Goal: Transaction & Acquisition: Purchase product/service

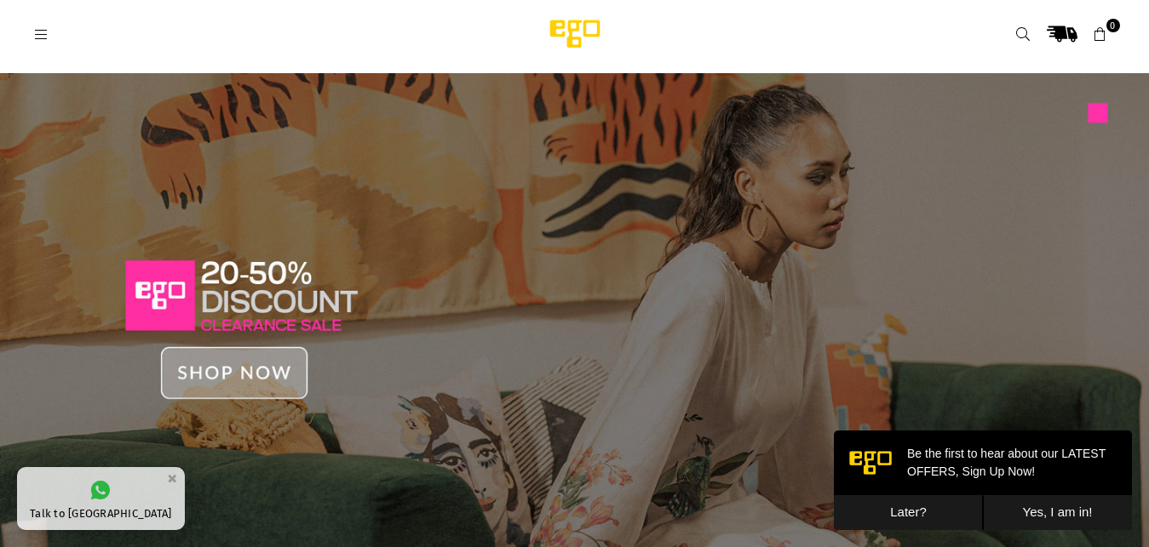
click at [1013, 31] on link at bounding box center [1023, 34] width 31 height 31
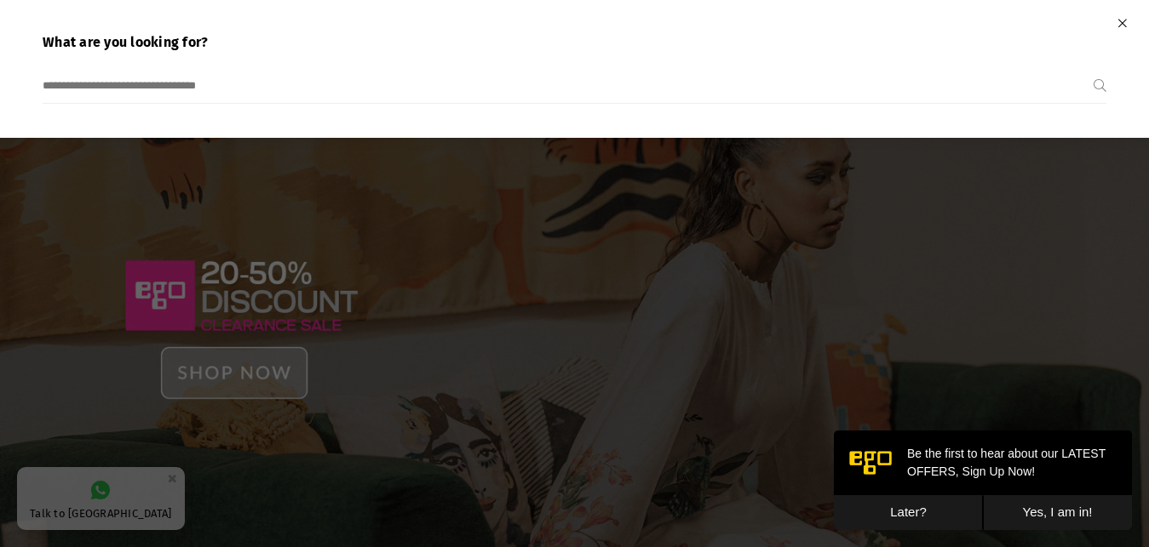
click at [767, 84] on input "search" at bounding box center [568, 86] width 1051 height 34
click at [205, 86] on input "search" at bounding box center [568, 86] width 1051 height 34
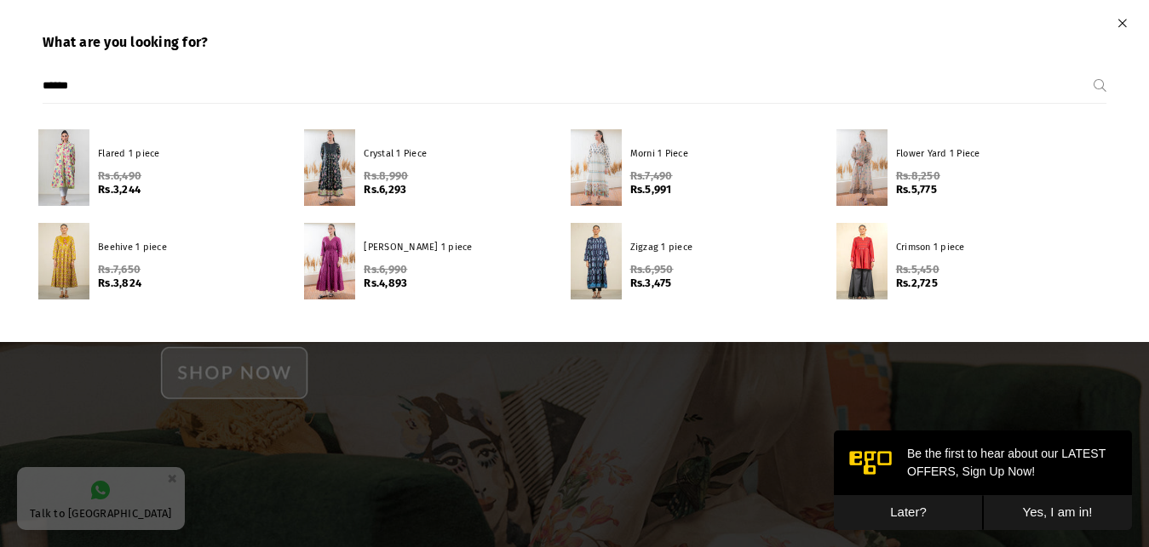
type input "******"
click at [1093, 69] on button "Submit" at bounding box center [1099, 86] width 13 height 34
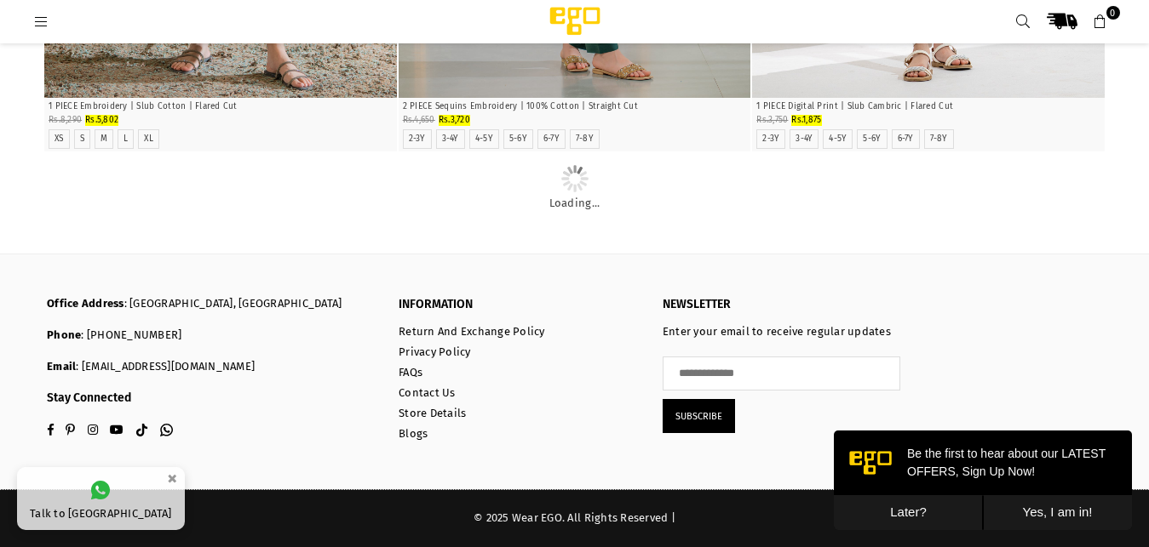
scroll to position [8302, 0]
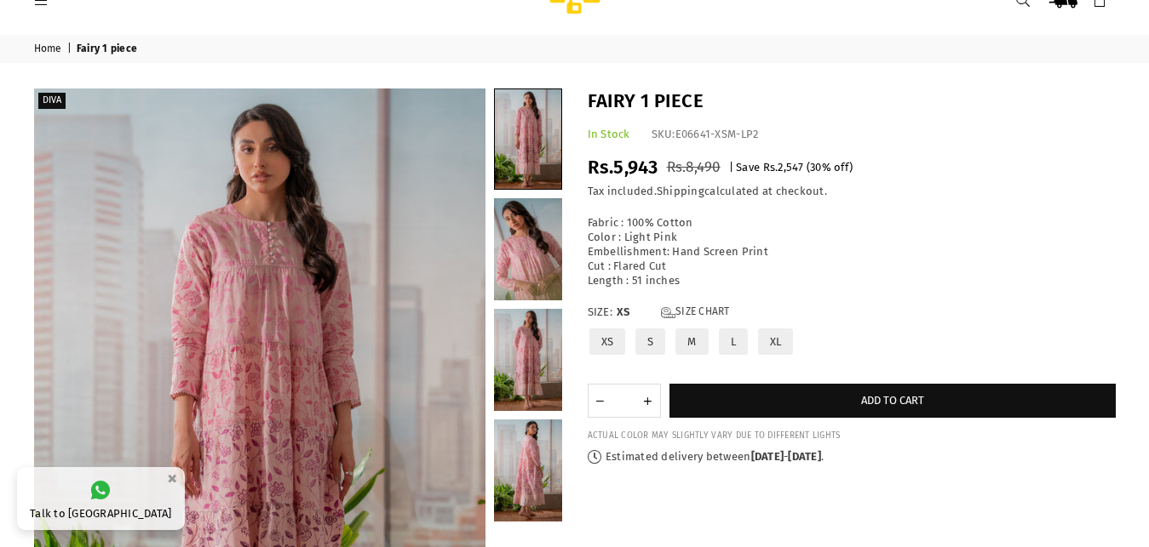
scroll to position [68, 0]
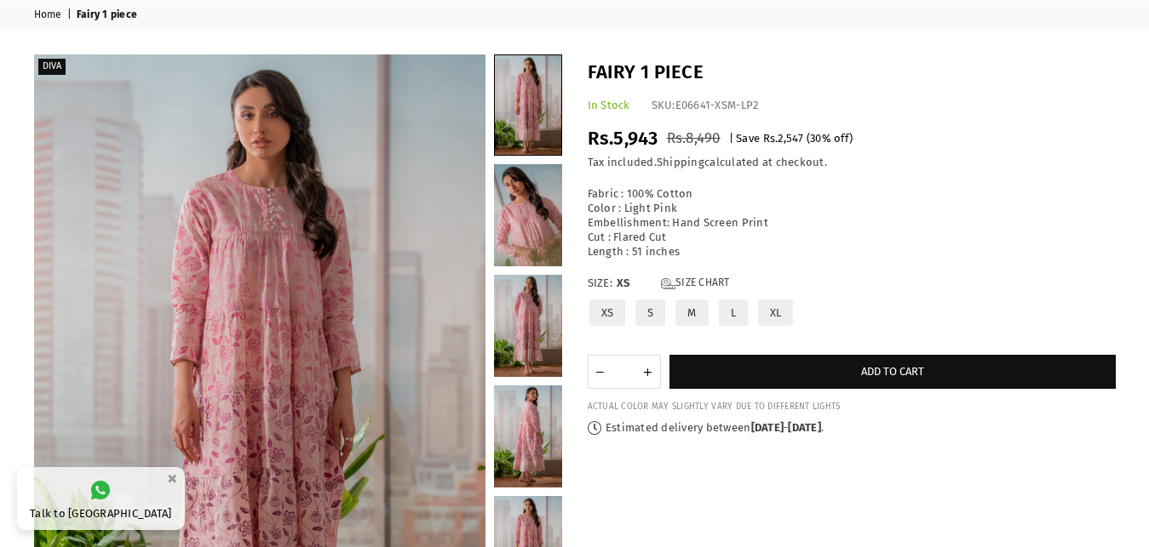
click at [701, 307] on label "M" at bounding box center [691, 313] width 36 height 30
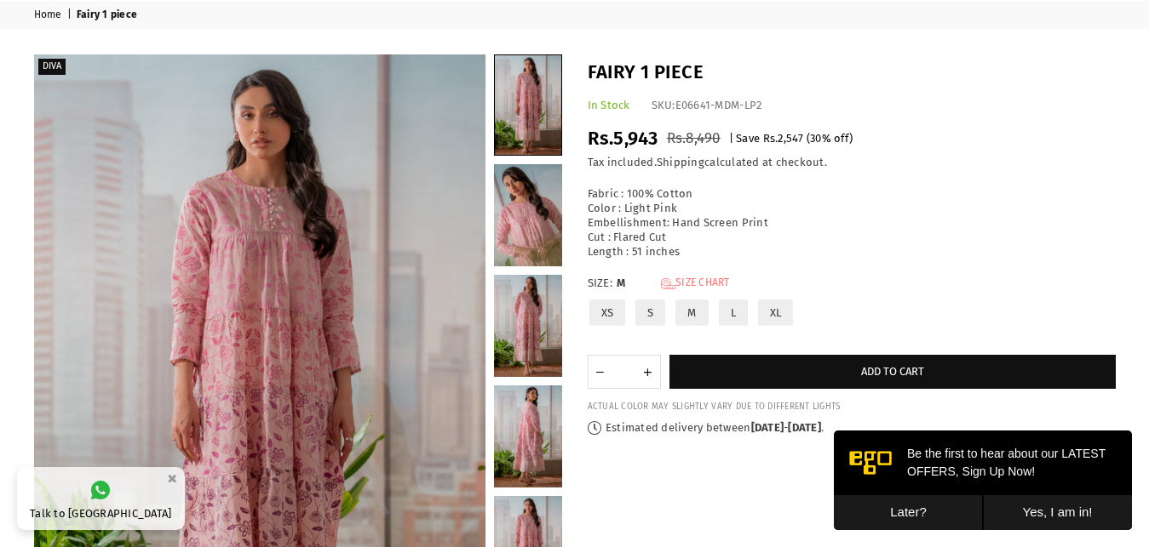
click at [691, 280] on link "Size Chart" at bounding box center [695, 284] width 69 height 14
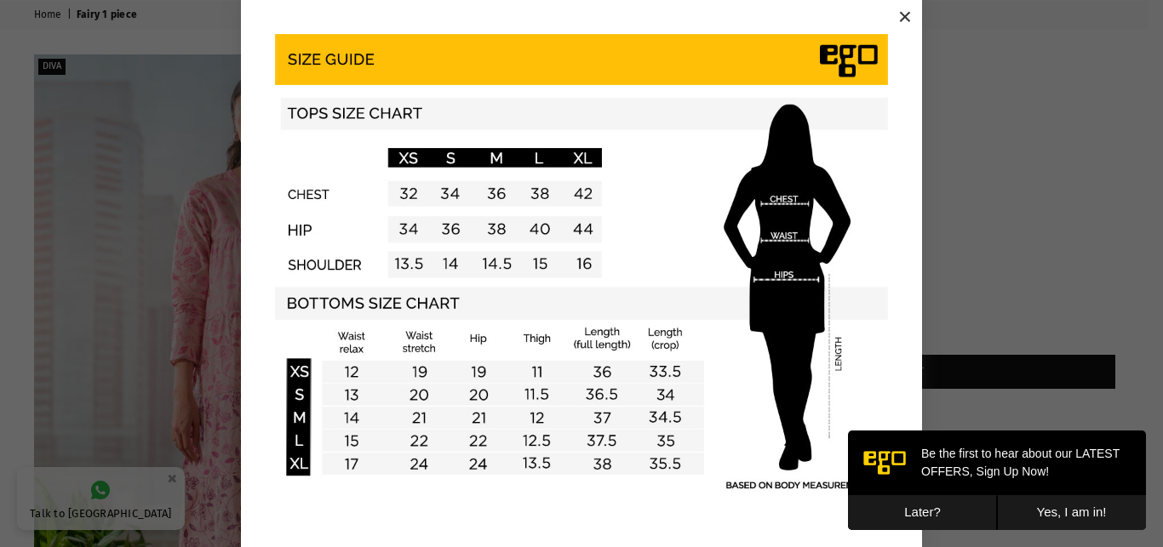
click at [971, 181] on div "×" at bounding box center [581, 274] width 1149 height 549
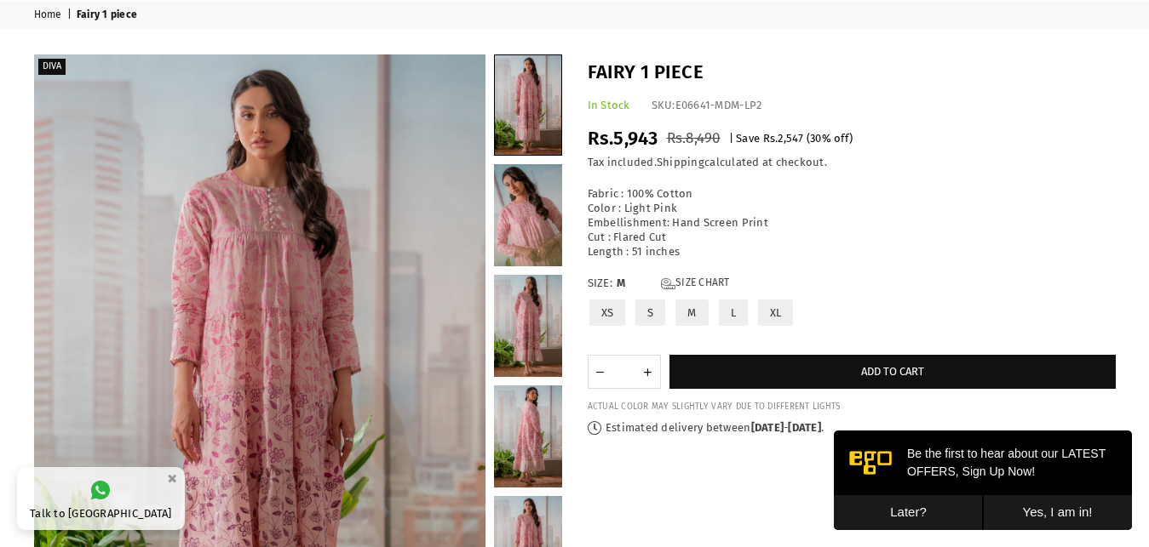
click at [699, 315] on label "M" at bounding box center [691, 313] width 36 height 30
click at [725, 311] on label "L" at bounding box center [733, 313] width 32 height 30
click at [780, 313] on label "XL" at bounding box center [775, 313] width 39 height 30
click at [719, 281] on link "Size Chart" at bounding box center [695, 284] width 69 height 14
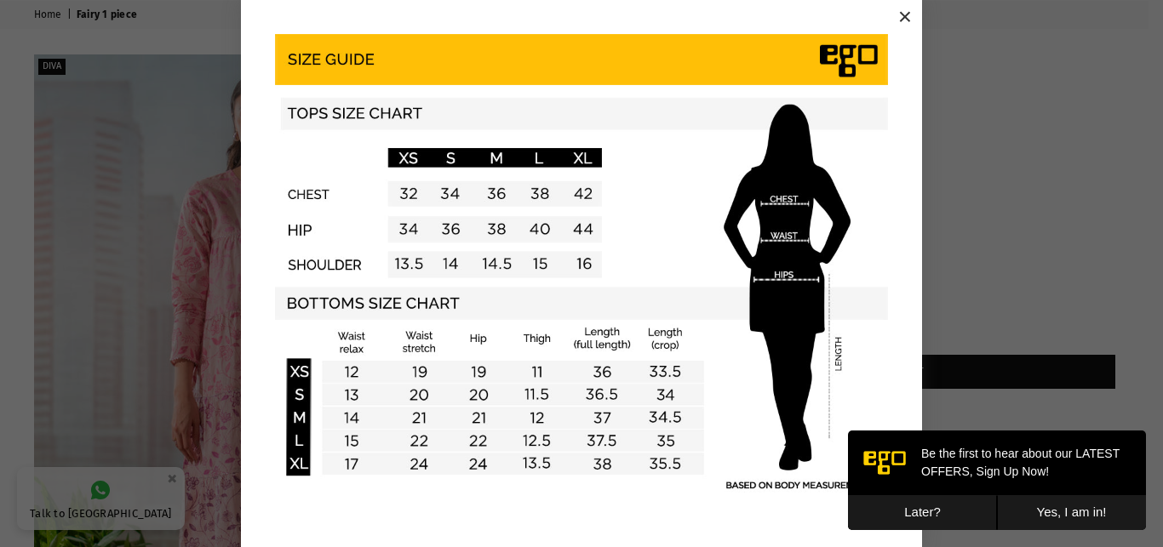
click at [987, 174] on div "×" at bounding box center [581, 274] width 1149 height 549
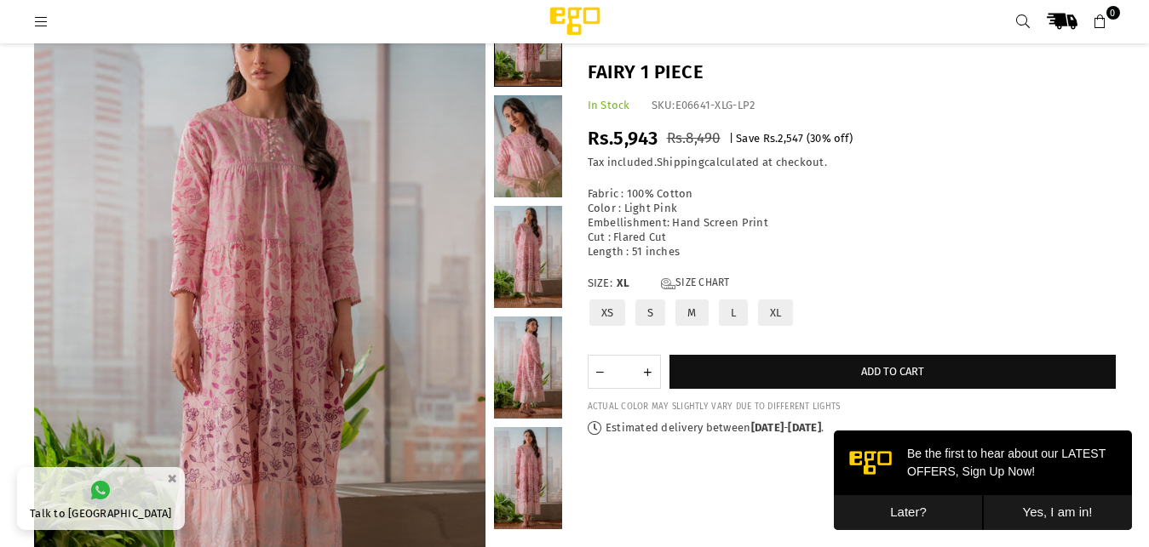
scroll to position [187, 0]
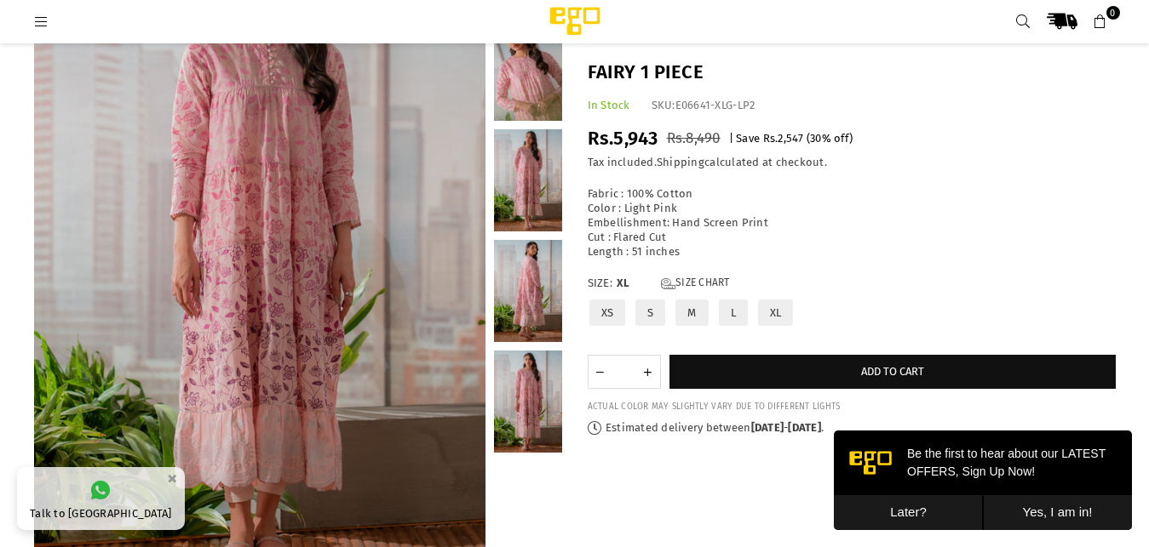
click at [538, 414] on link at bounding box center [528, 402] width 68 height 102
